Goal: Transaction & Acquisition: Book appointment/travel/reservation

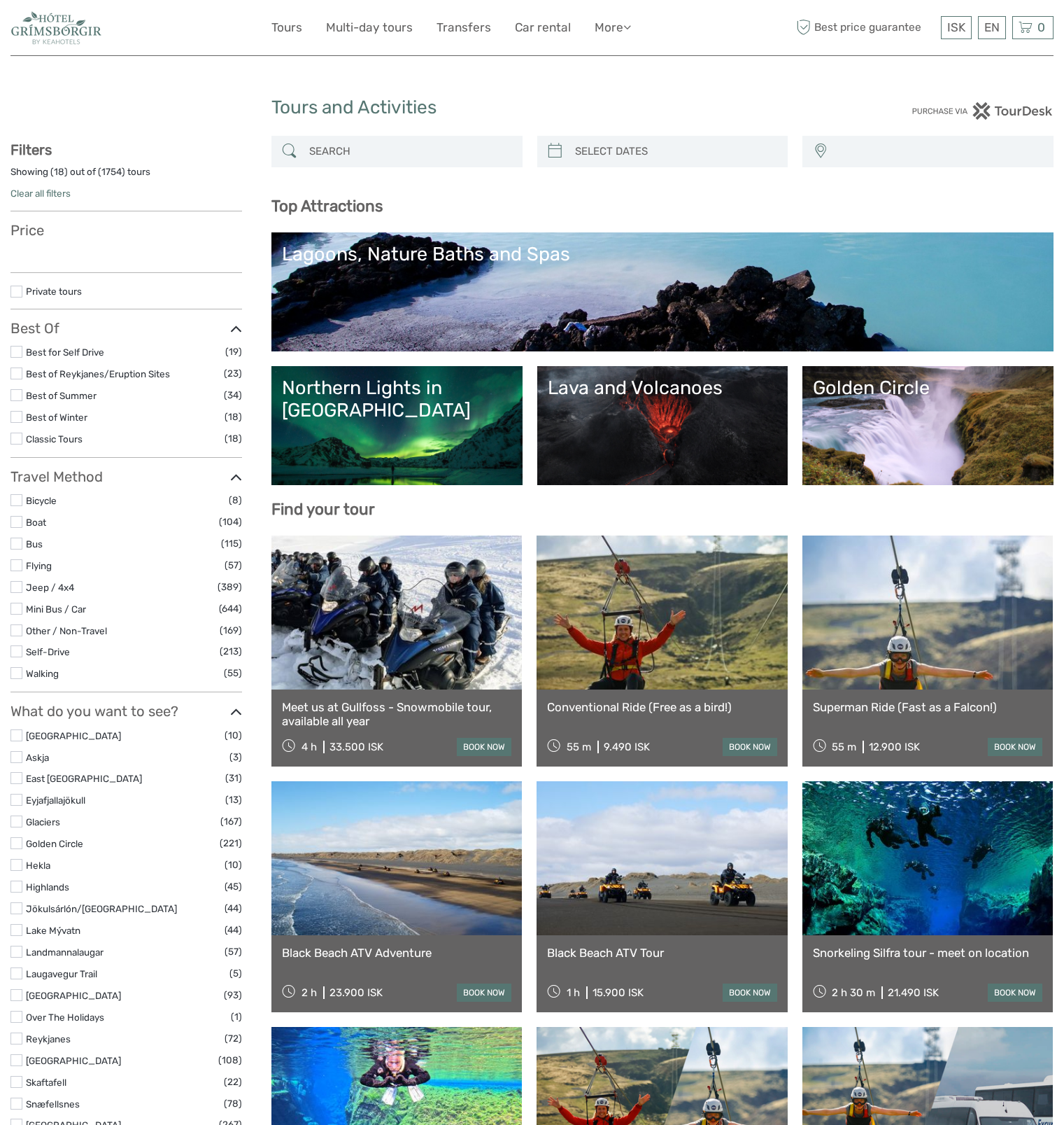
select select
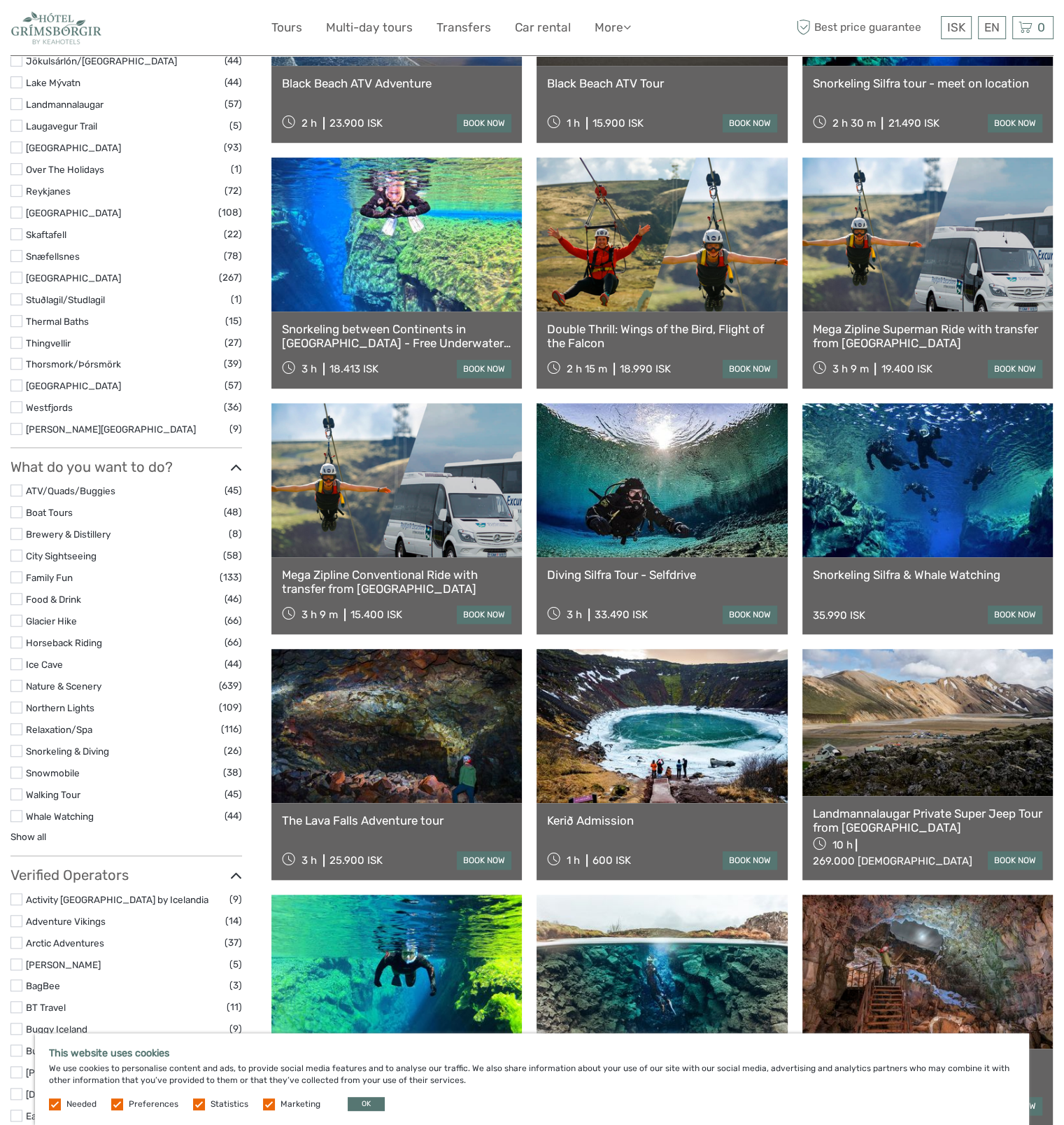
scroll to position [1120, 0]
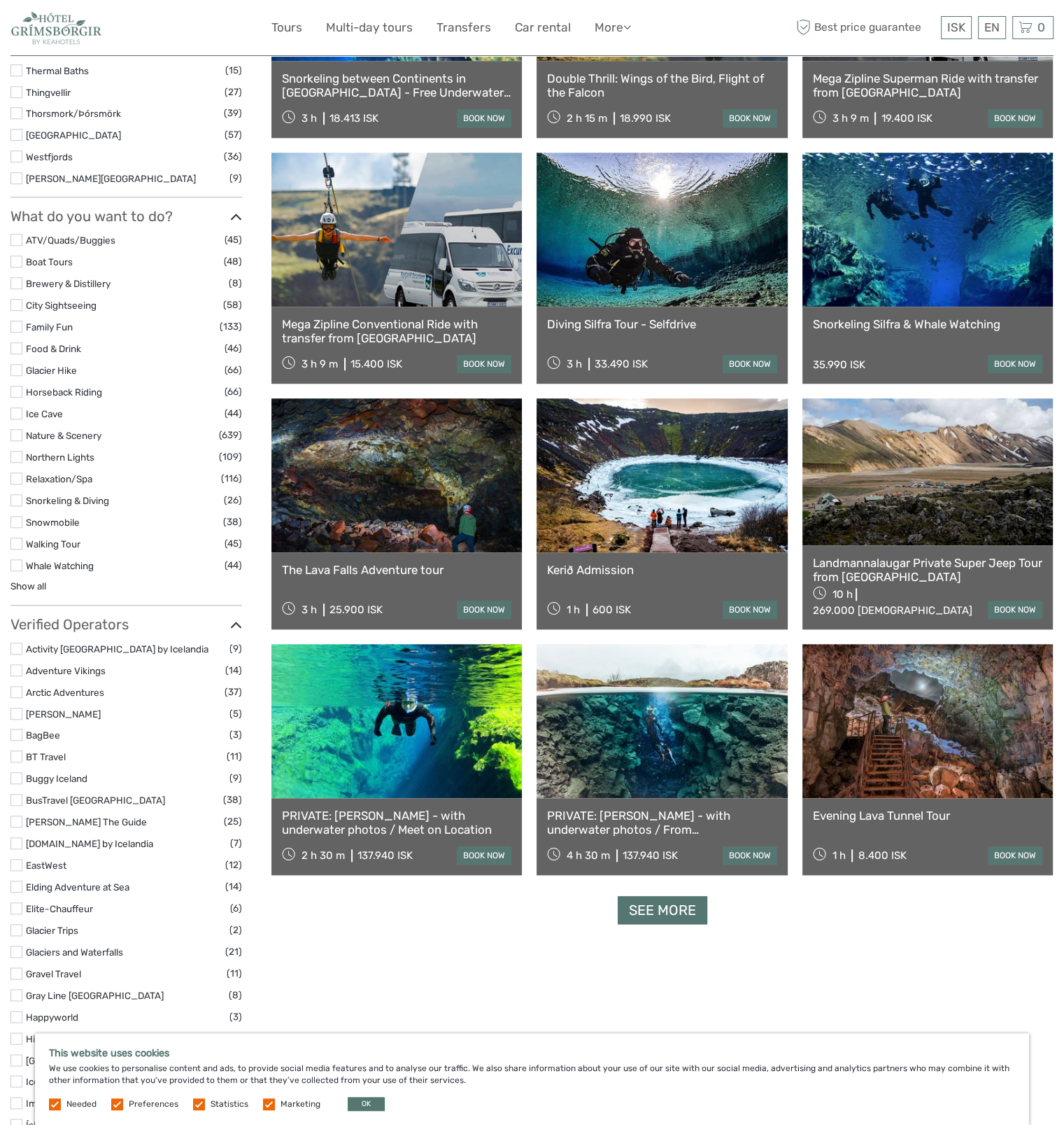
click at [899, 810] on link "Evening Lava Tunnel Tour" at bounding box center [928, 815] width 229 height 14
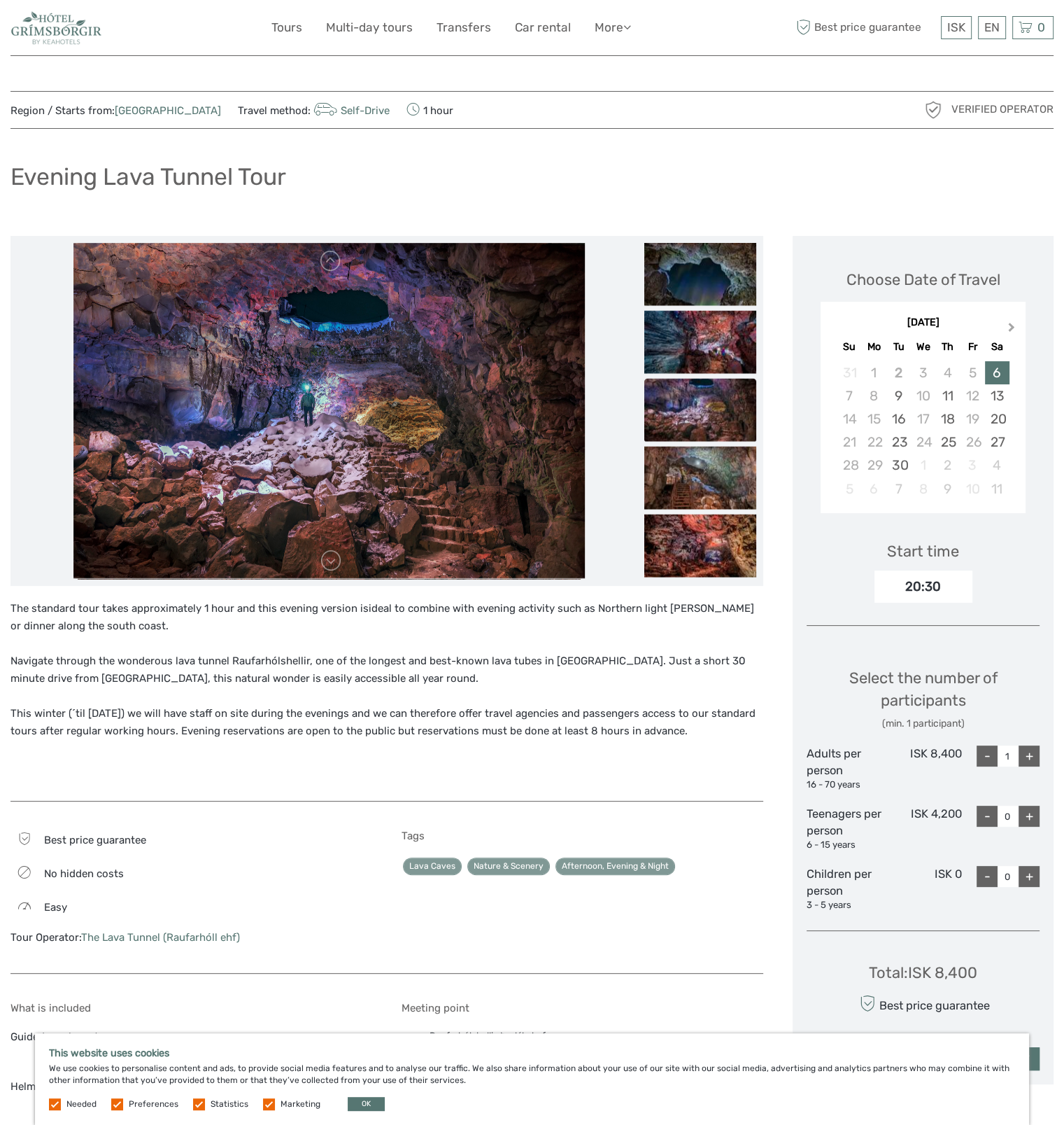
click at [1014, 328] on button "Next Month" at bounding box center [1012, 330] width 22 height 22
click at [1014, 327] on button "Next Month" at bounding box center [1012, 330] width 22 height 22
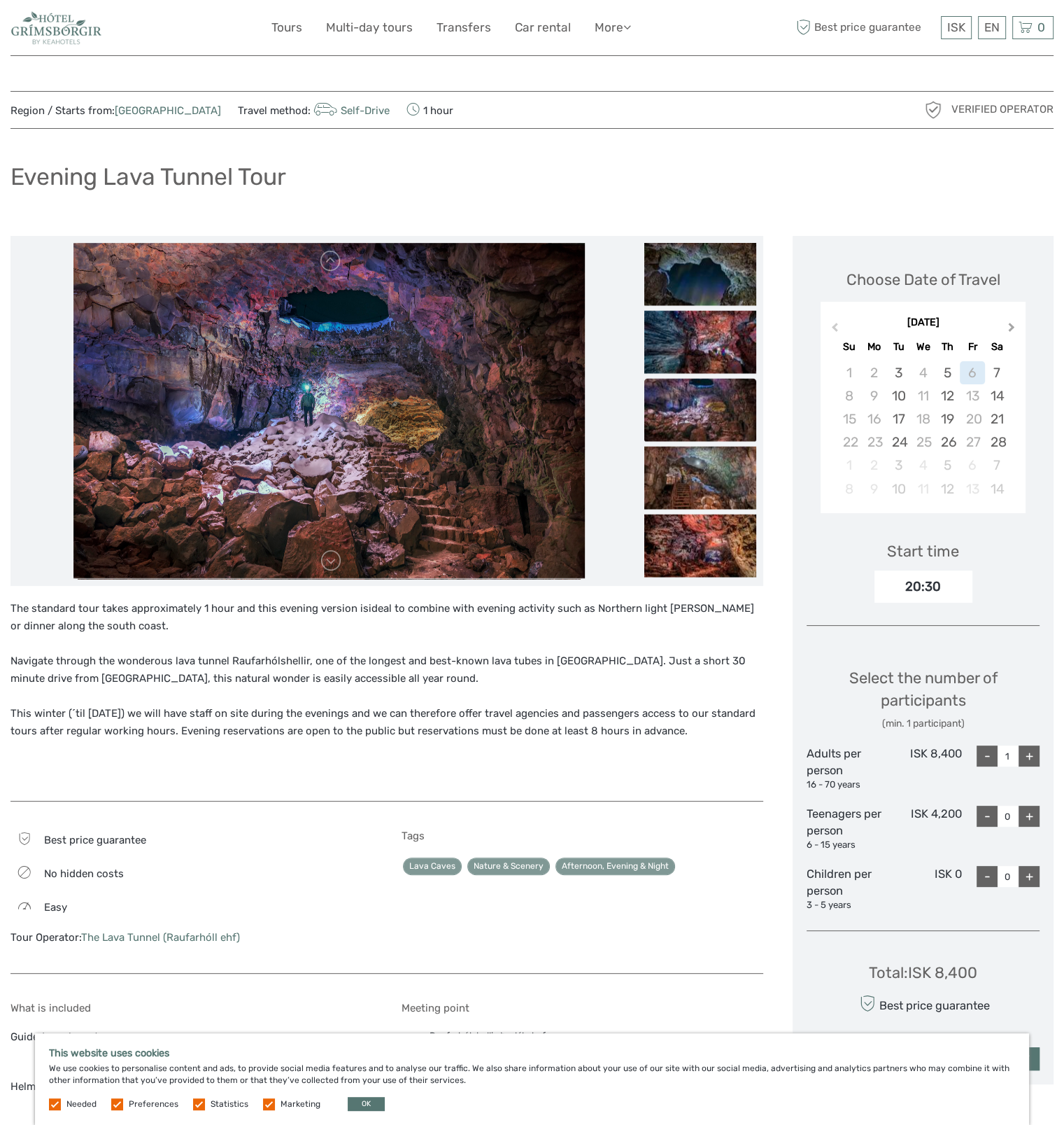
click at [1014, 327] on button "Next Month" at bounding box center [1012, 330] width 22 height 22
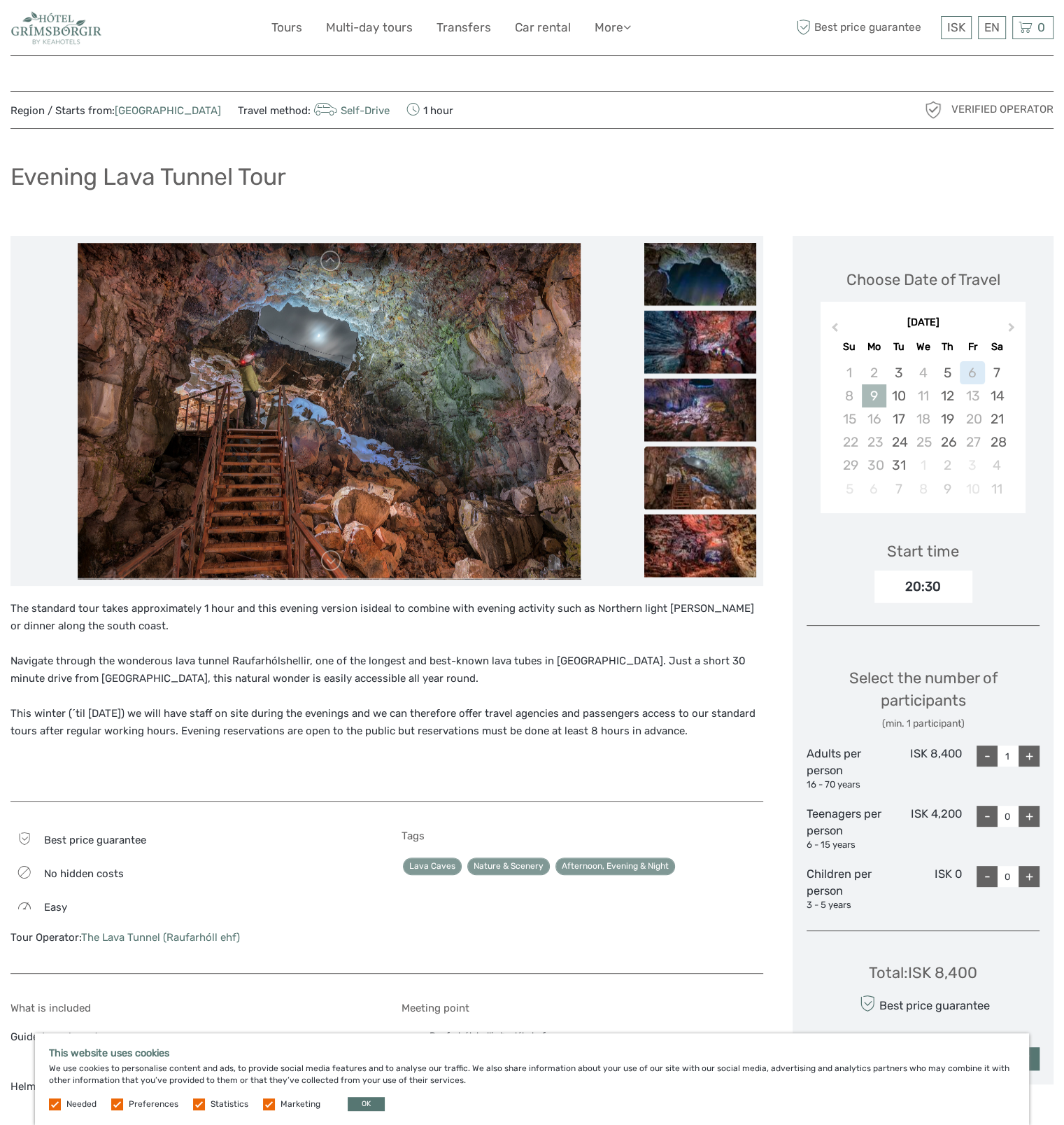
click at [863, 396] on div "9" at bounding box center [875, 396] width 25 height 23
